Goal: Find specific page/section: Find specific page/section

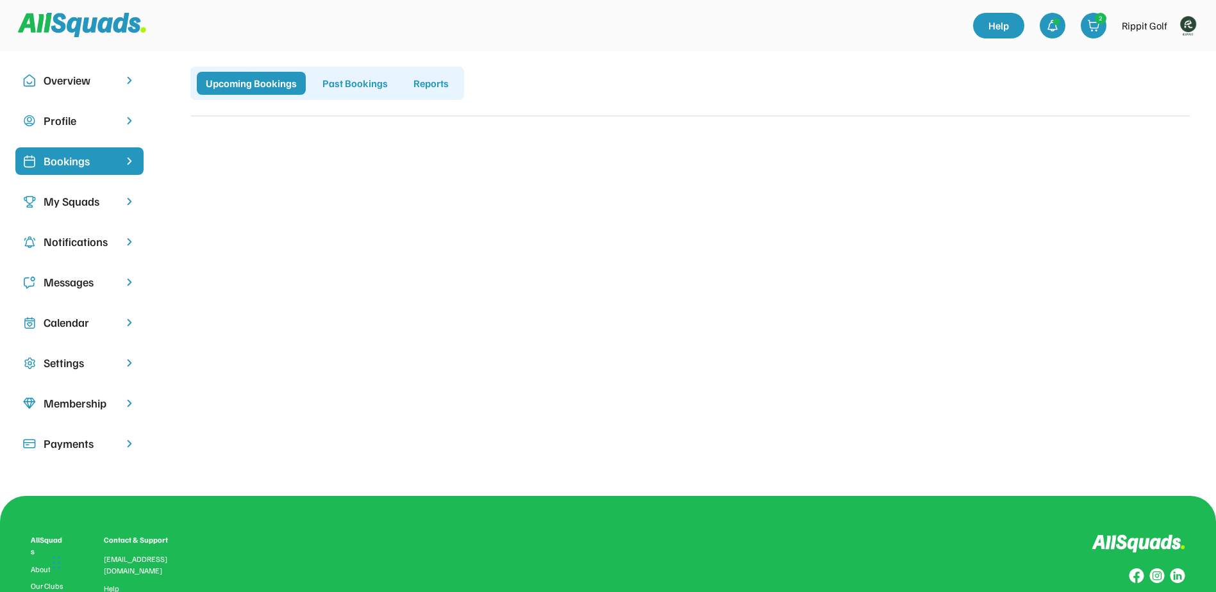
click at [81, 117] on div "Profile" at bounding box center [80, 120] width 72 height 17
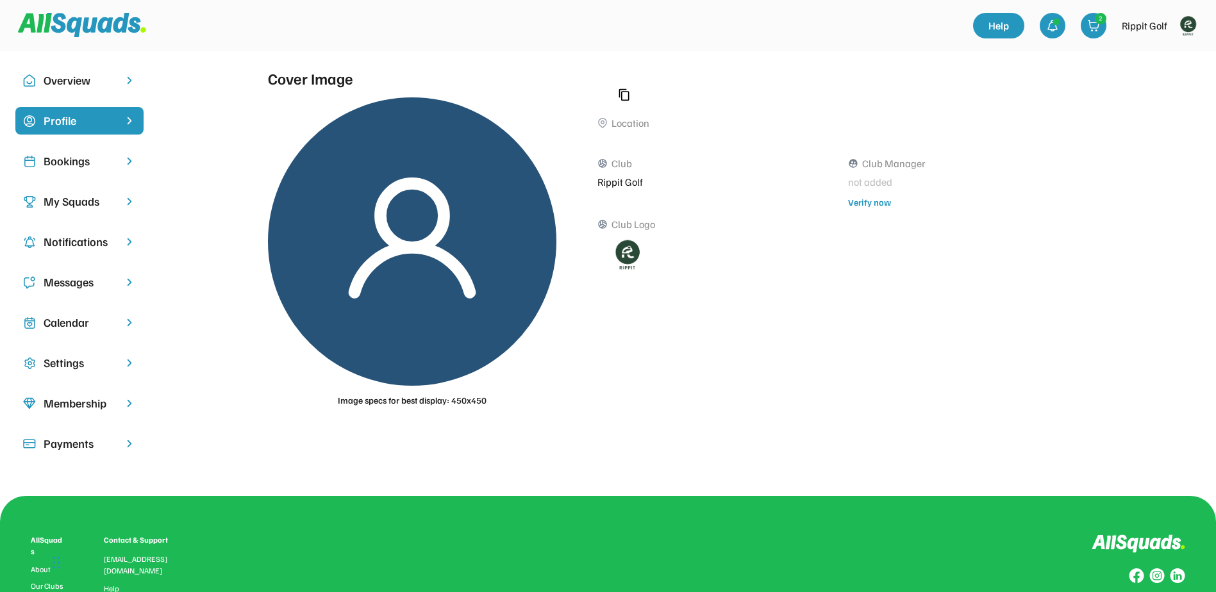
click at [1178, 28] on img at bounding box center [1188, 26] width 26 height 26
click at [1159, 53] on link "Profile" at bounding box center [1170, 57] width 76 height 26
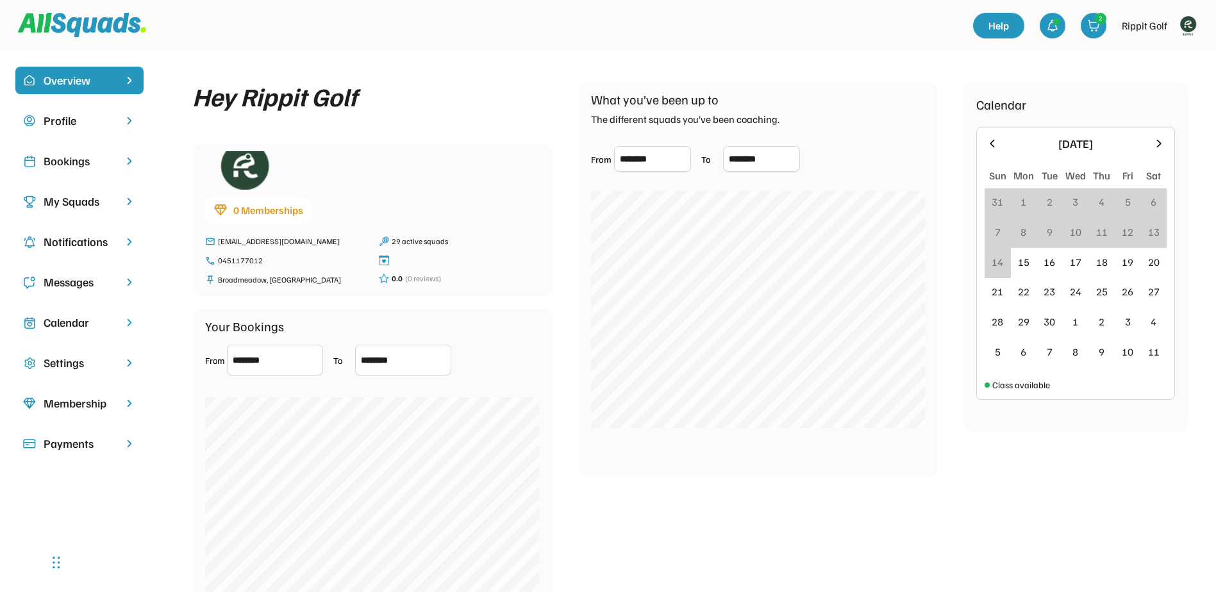
click at [81, 159] on div "Bookings" at bounding box center [80, 161] width 72 height 17
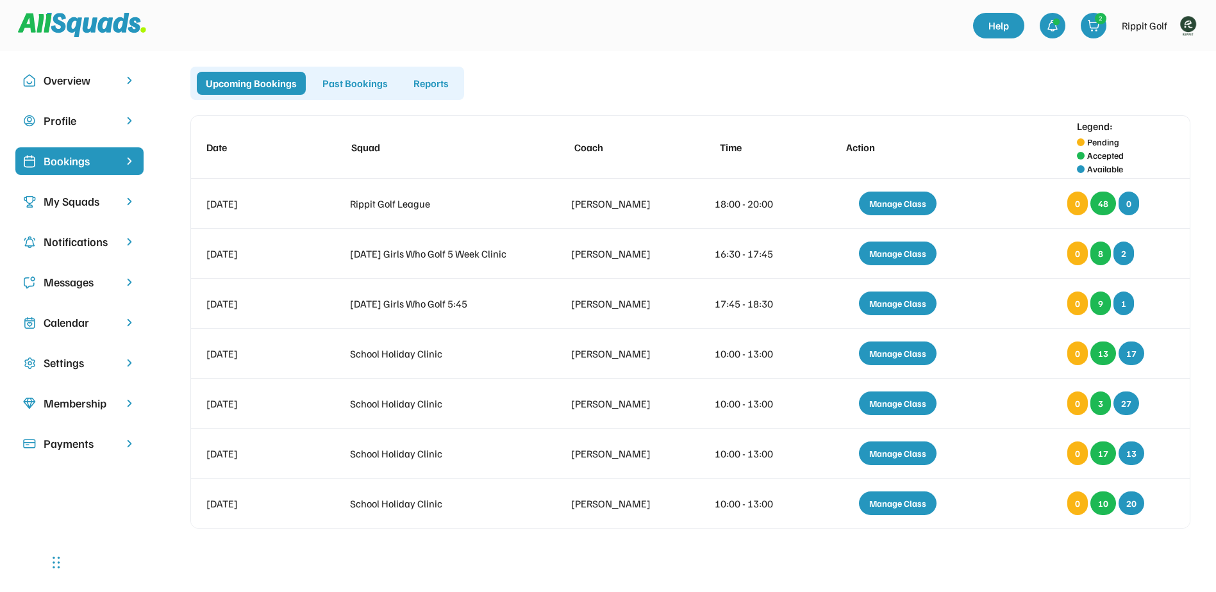
click at [352, 85] on div "Past Bookings" at bounding box center [354, 83] width 83 height 23
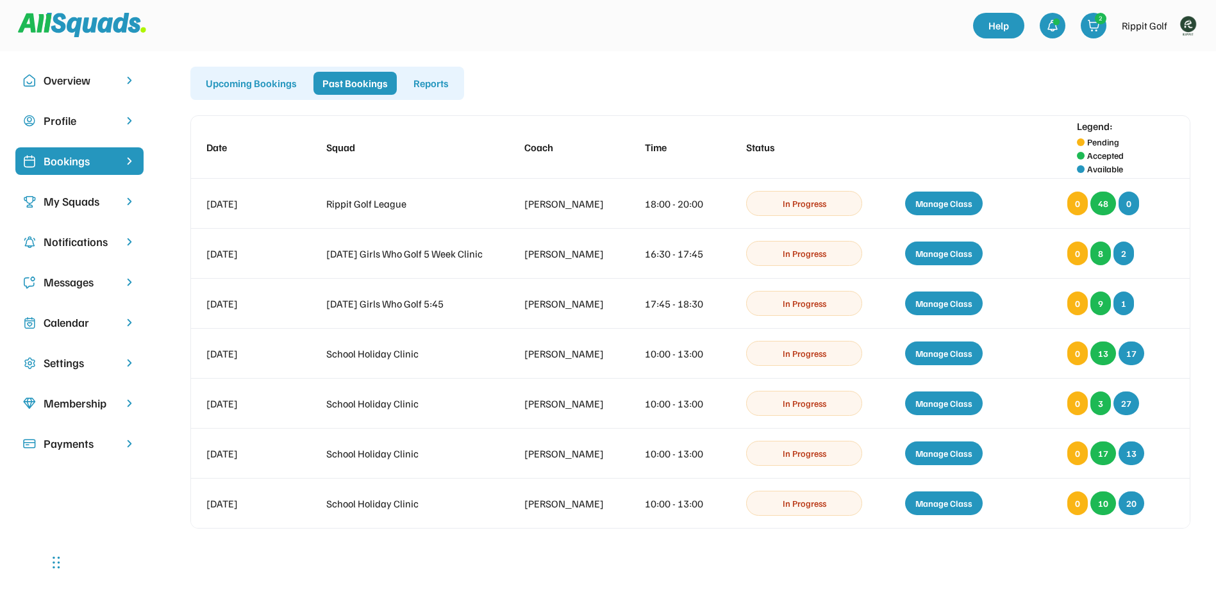
click at [406, 83] on div "Reports" at bounding box center [430, 83] width 53 height 23
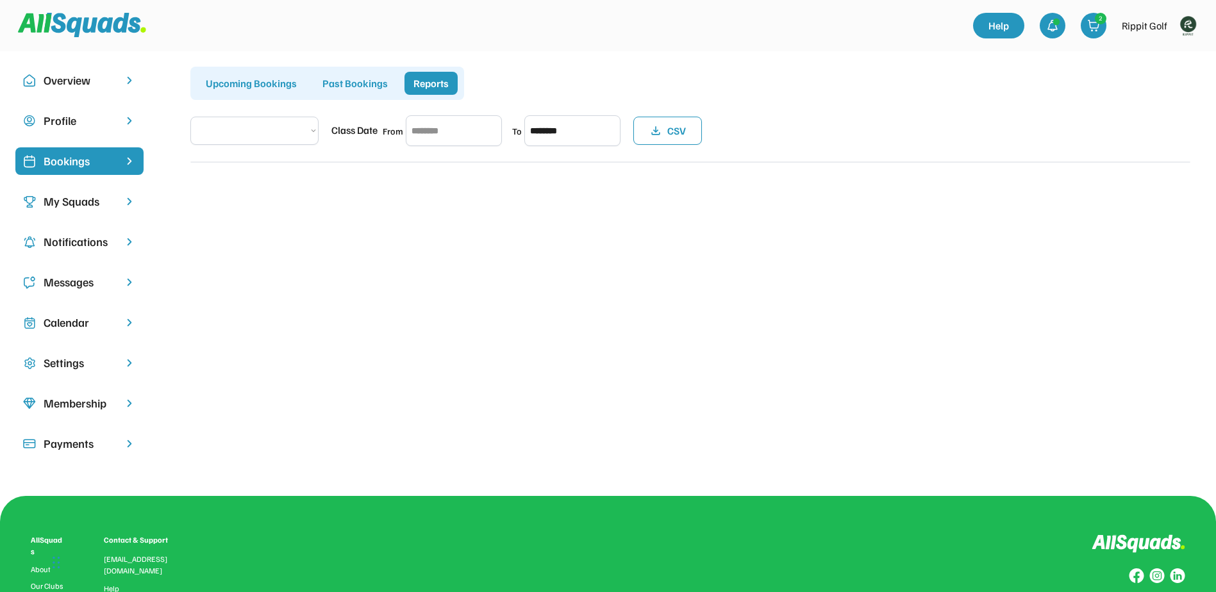
select select "**********"
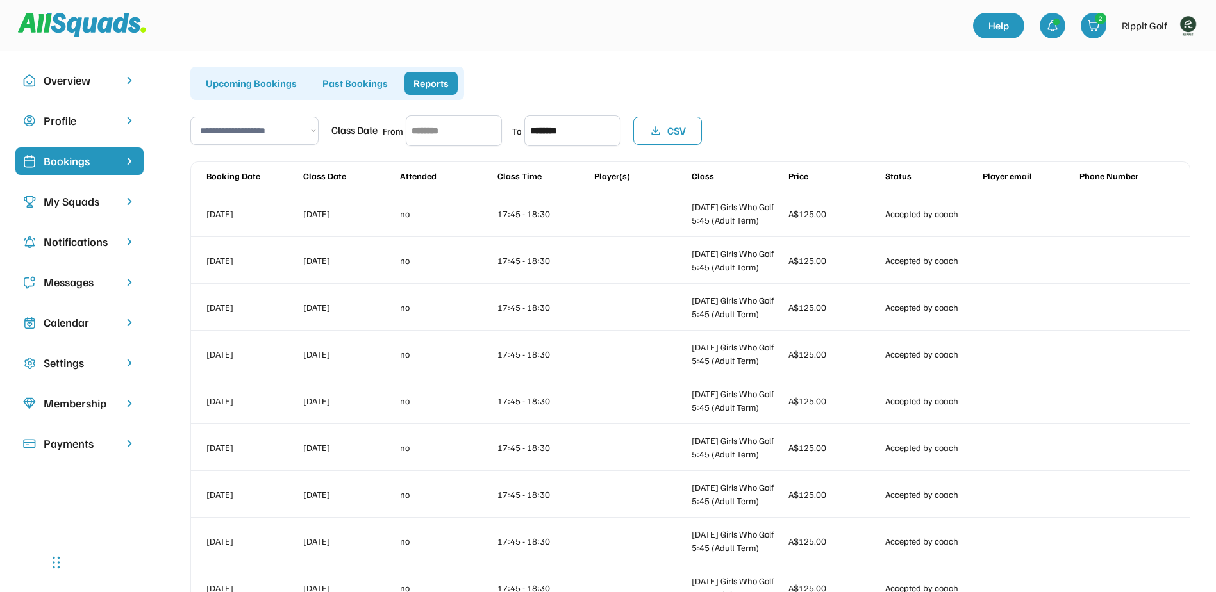
click at [329, 92] on div "Past Bookings" at bounding box center [354, 83] width 83 height 23
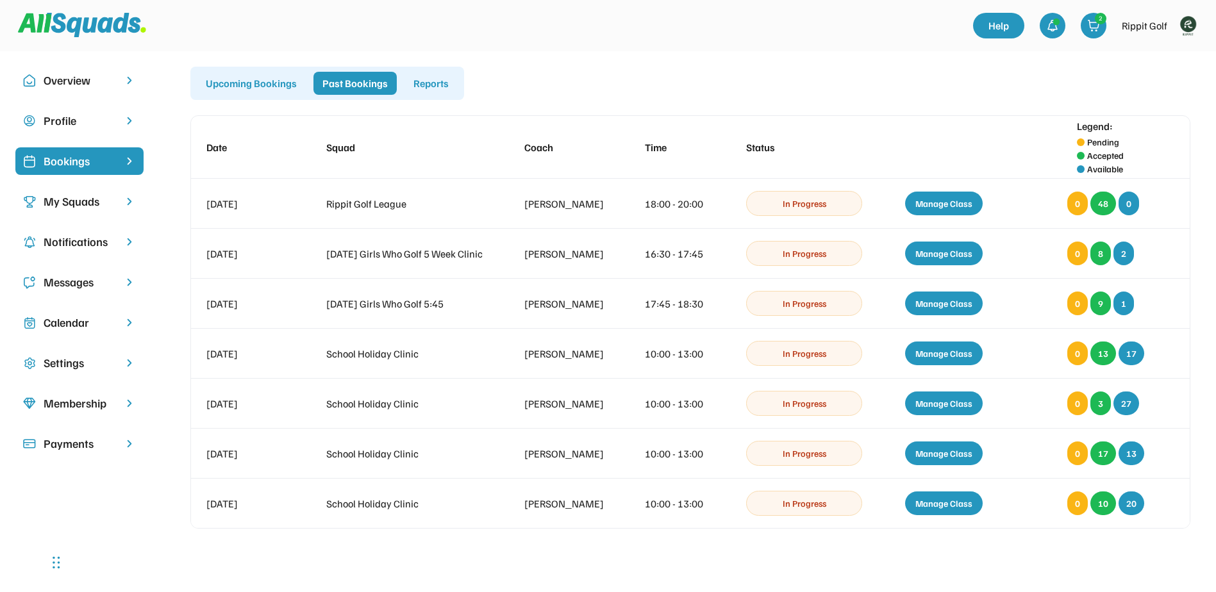
click at [271, 85] on div "Upcoming Bookings" at bounding box center [251, 83] width 109 height 23
